Goal: Find specific page/section: Find specific page/section

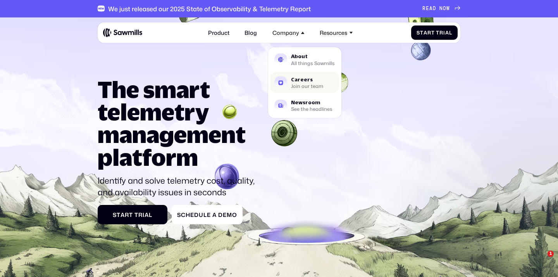
click at [305, 77] on div "Careers" at bounding box center [307, 79] width 32 height 5
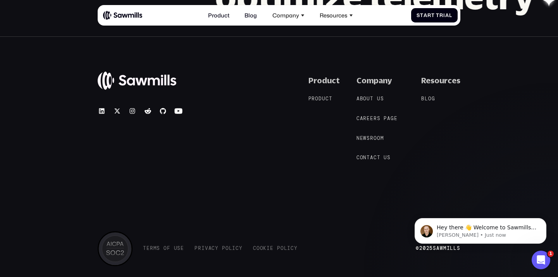
scroll to position [761, 0]
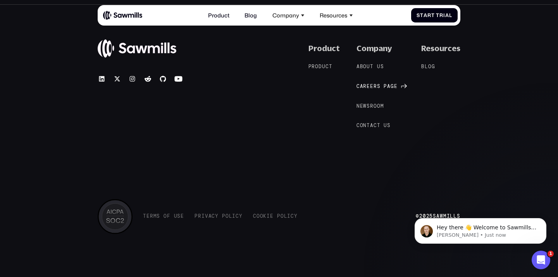
click at [377, 86] on span "r" at bounding box center [375, 87] width 3 height 6
click at [367, 68] on span "o" at bounding box center [364, 67] width 3 height 6
